Goal: Download file/media

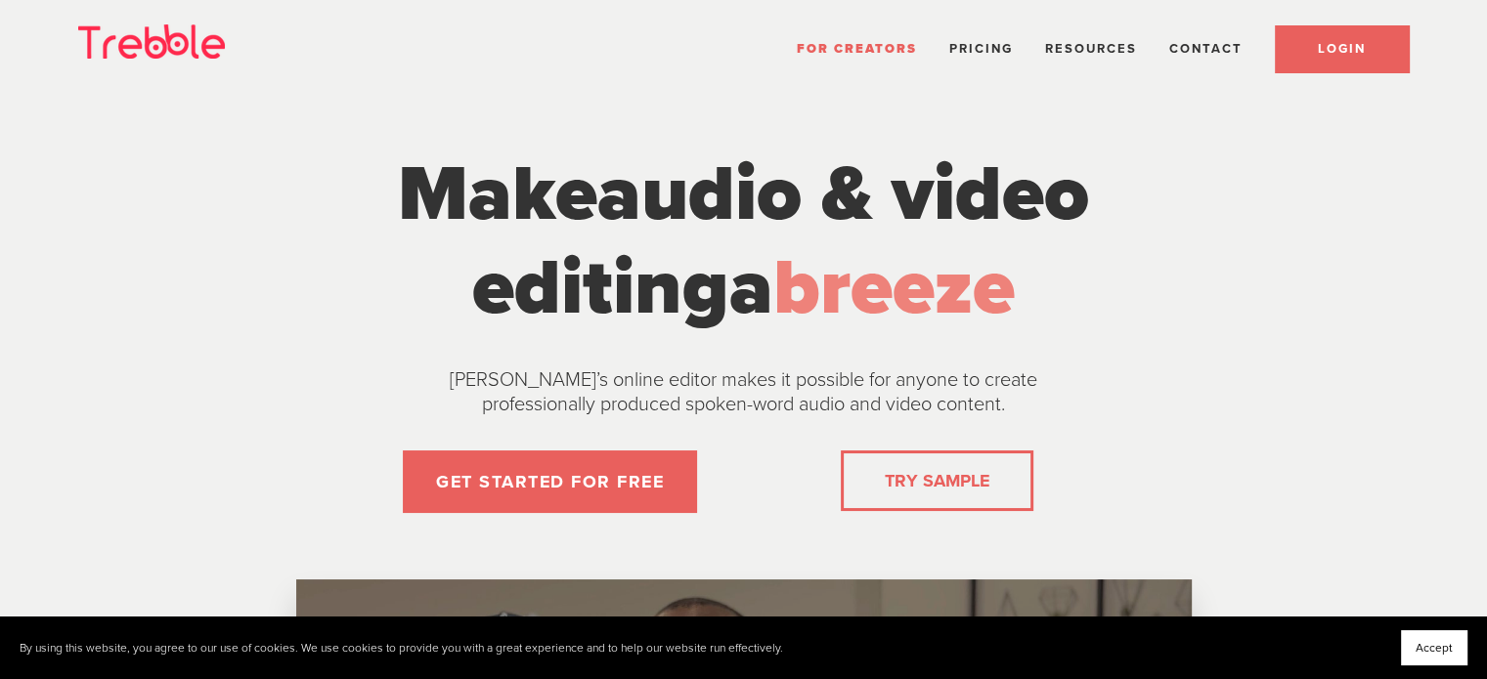
click at [1337, 46] on span "LOGIN" at bounding box center [1341, 49] width 48 height 16
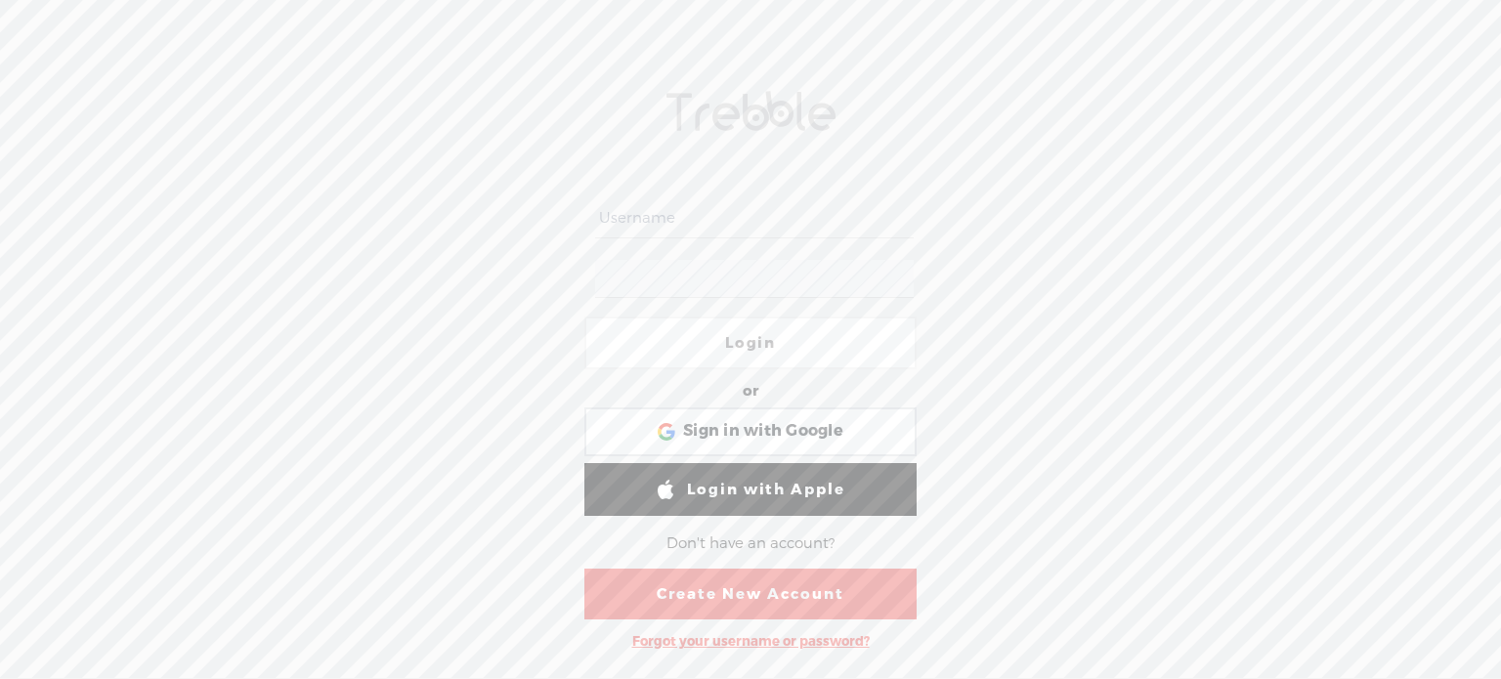
type input "Cat_Griffin"
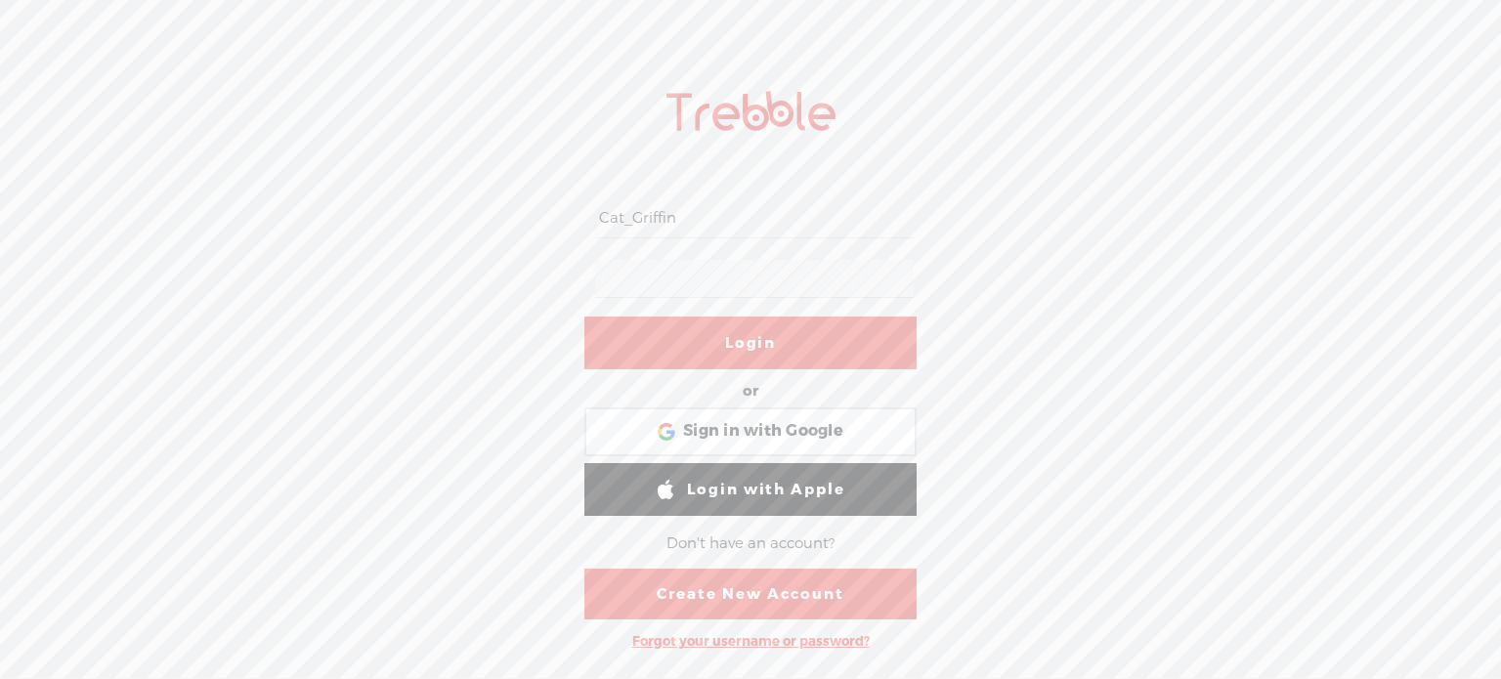
click at [754, 340] on link "Login" at bounding box center [750, 343] width 332 height 53
click at [754, 345] on div at bounding box center [754, 343] width 48 height 48
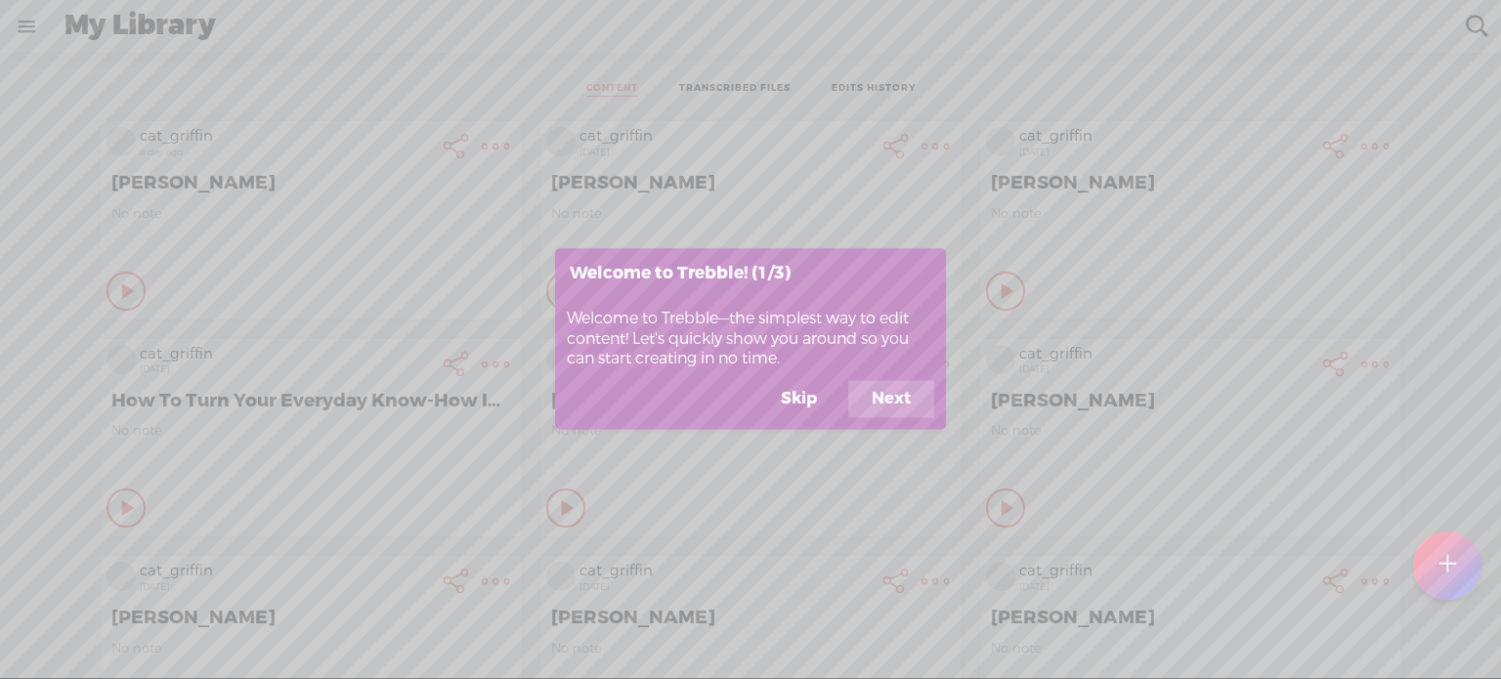
click at [820, 406] on button "Skip" at bounding box center [798, 399] width 83 height 37
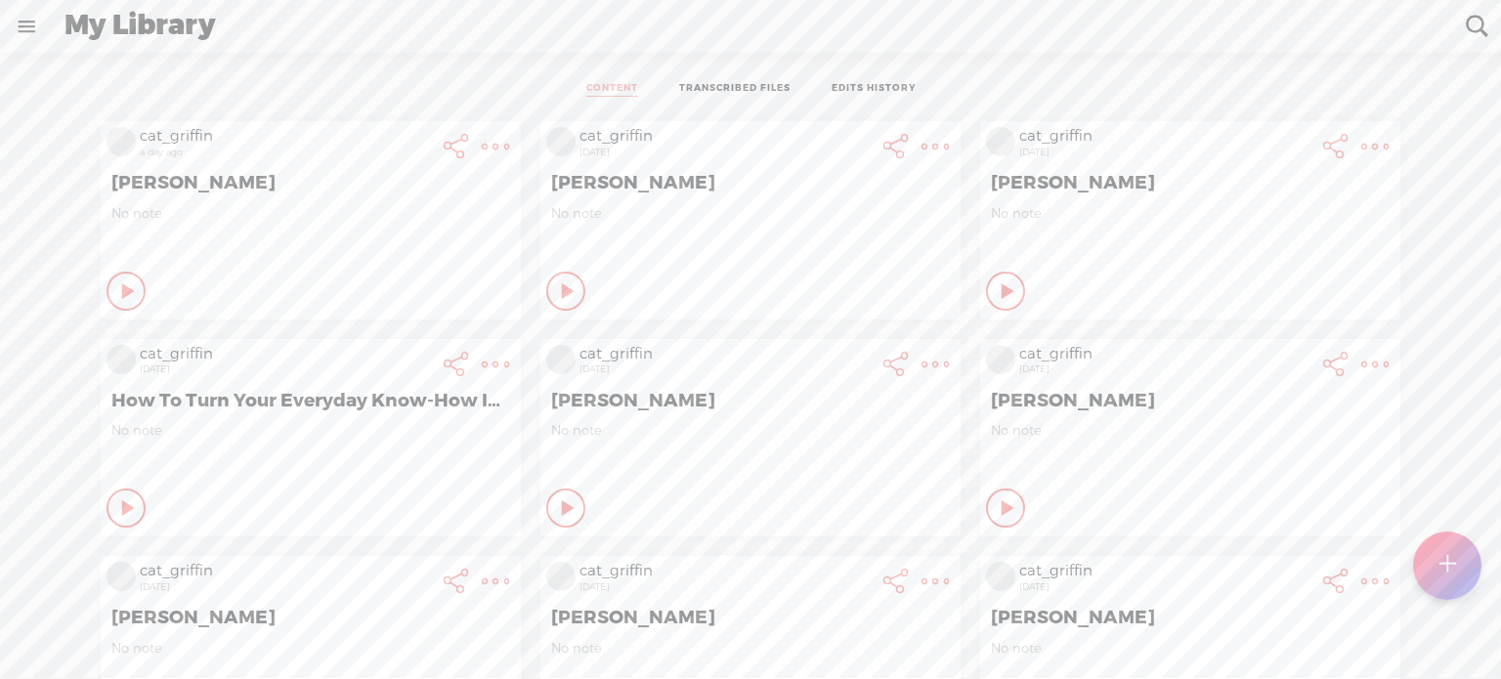
click at [509, 136] on t at bounding box center [495, 146] width 27 height 27
click at [822, 346] on link "Download Audio" at bounding box center [815, 346] width 221 height 45
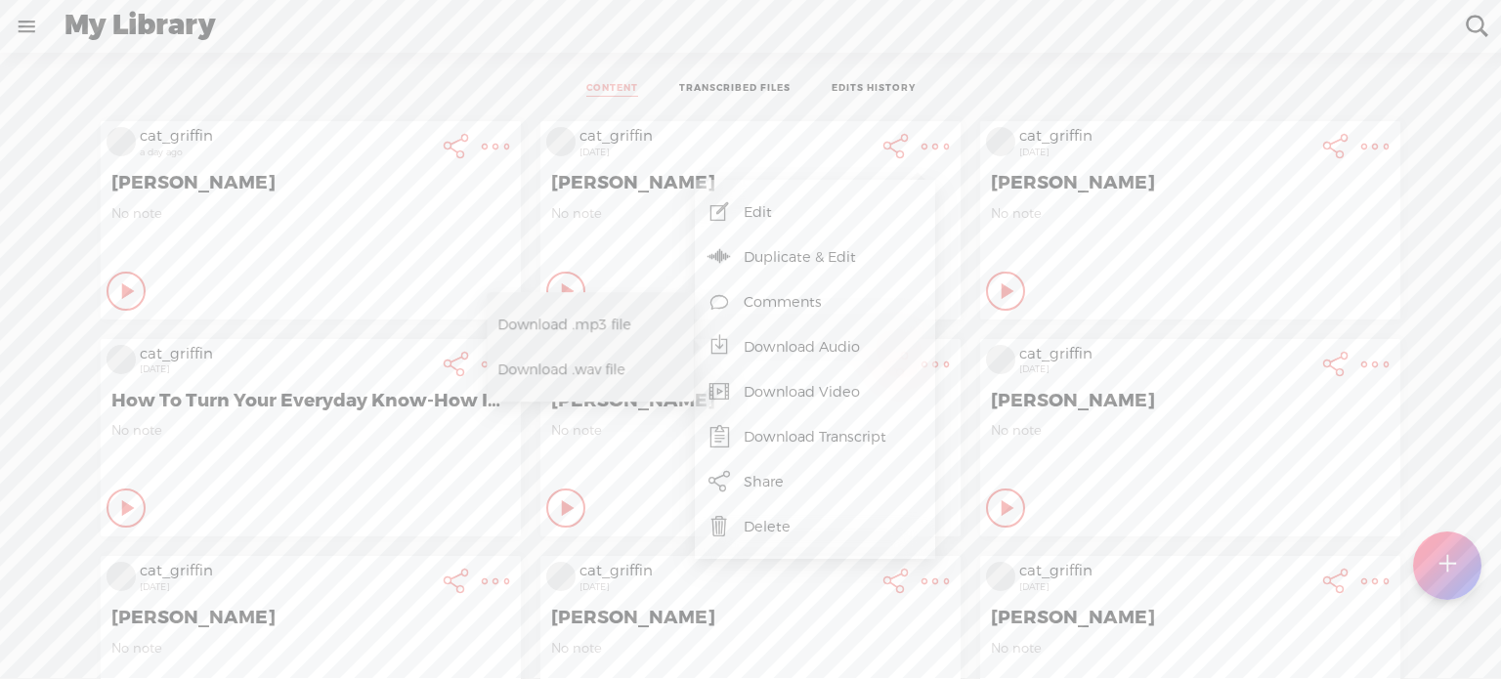
click at [842, 390] on link "Download Video" at bounding box center [815, 391] width 221 height 45
